Goal: Task Accomplishment & Management: Use online tool/utility

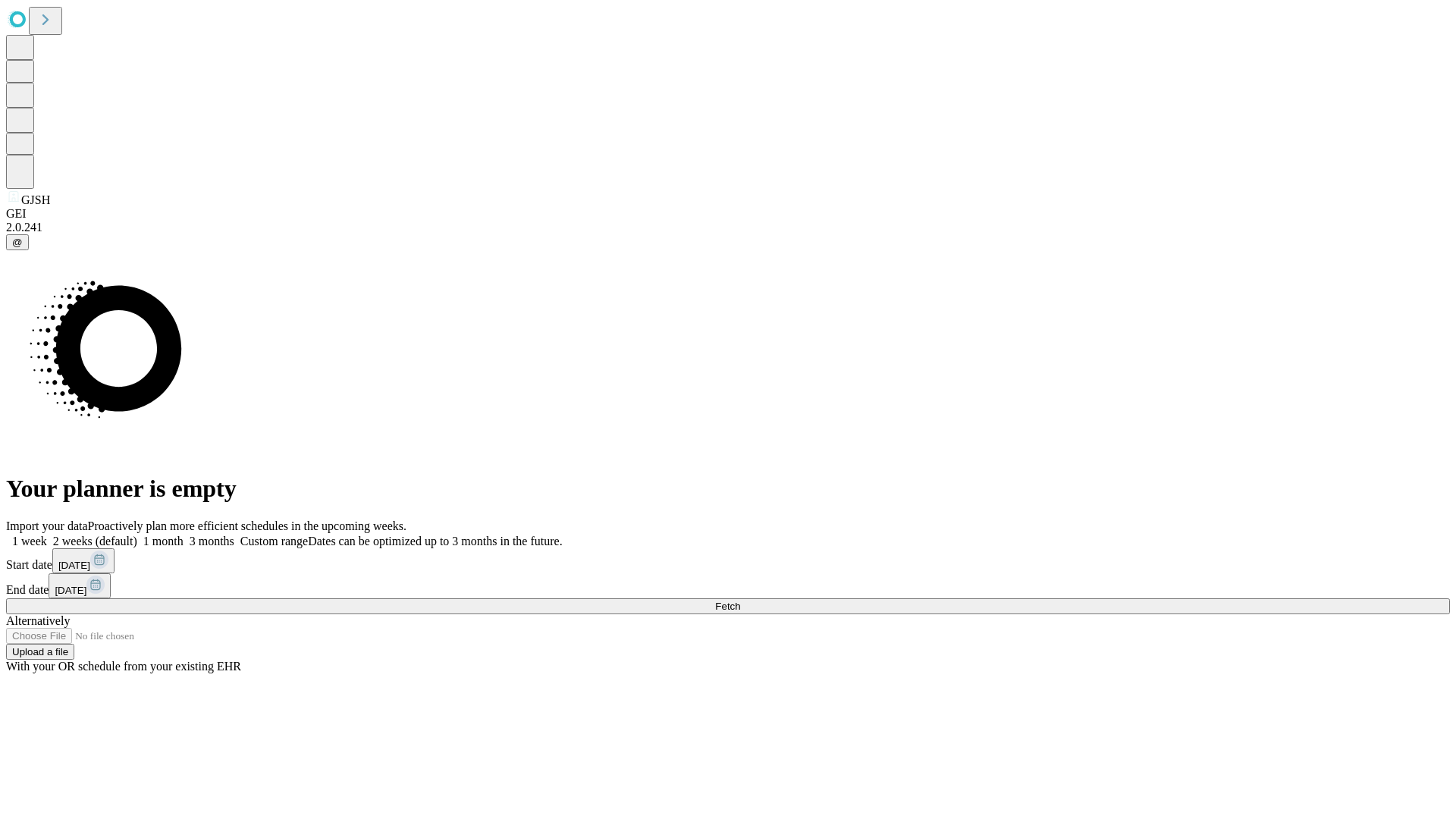
click at [741, 600] on span "Fetch" at bounding box center [728, 605] width 25 height 11
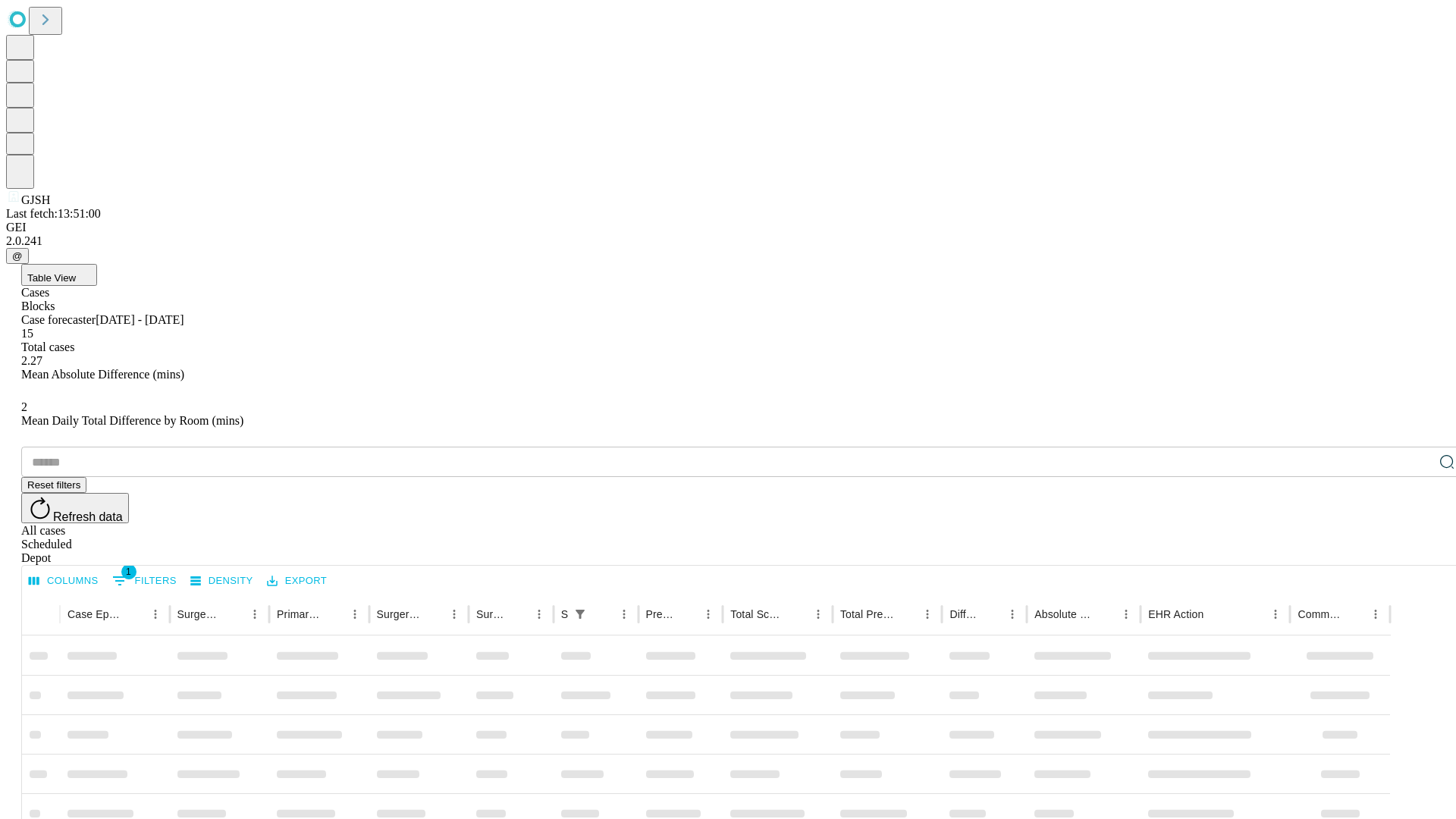
click at [1417, 551] on div "Depot" at bounding box center [743, 558] width 1444 height 14
